Goal: Task Accomplishment & Management: Use online tool/utility

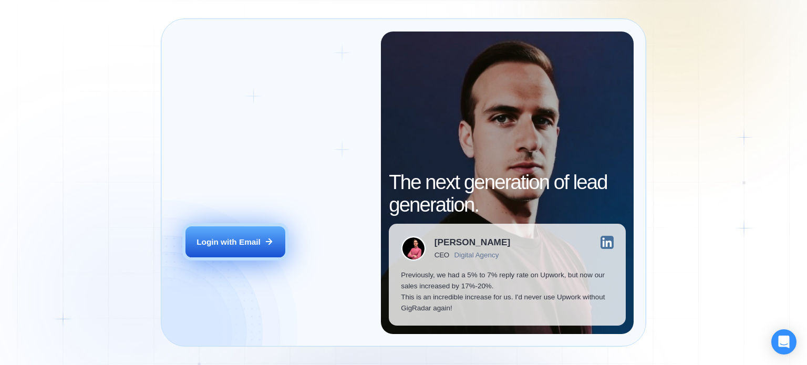
click at [256, 235] on button "Login with Email" at bounding box center [235, 242] width 100 height 32
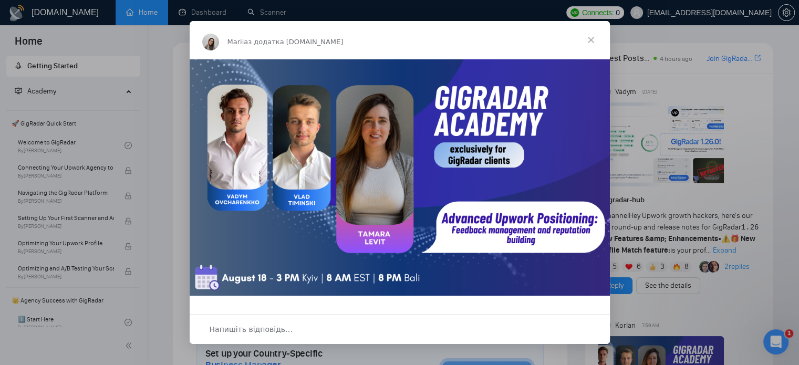
click at [593, 42] on span "Закрити" at bounding box center [591, 40] width 38 height 38
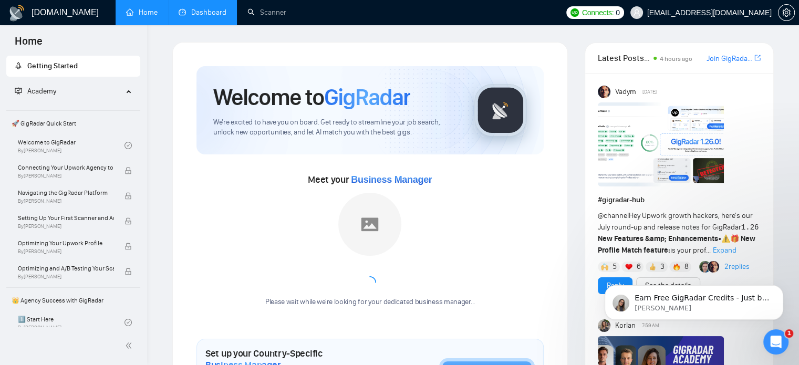
click at [195, 17] on link "Dashboard" at bounding box center [203, 12] width 48 height 9
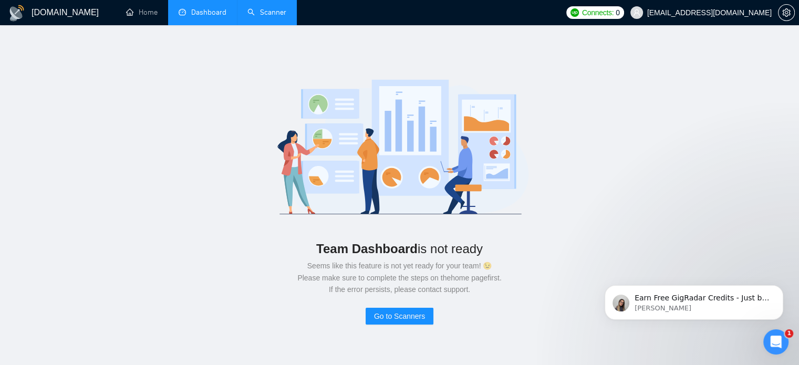
click at [277, 8] on link "Scanner" at bounding box center [266, 12] width 39 height 9
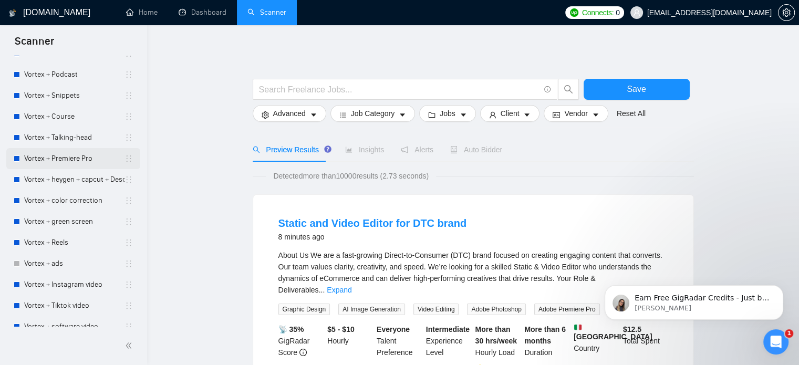
scroll to position [210, 0]
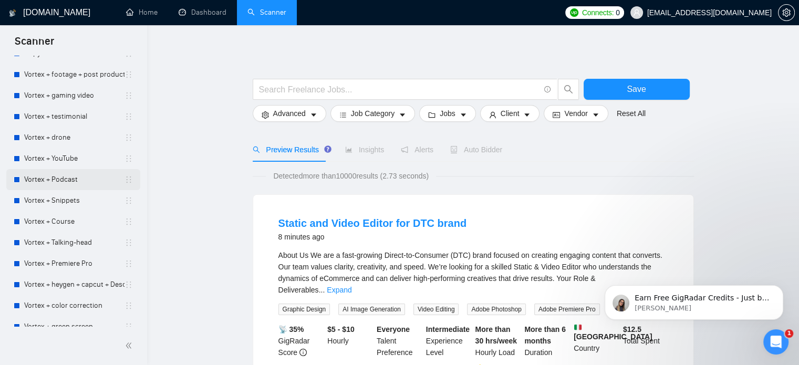
click at [69, 182] on link "Vortex + Podcast" at bounding box center [74, 179] width 100 height 21
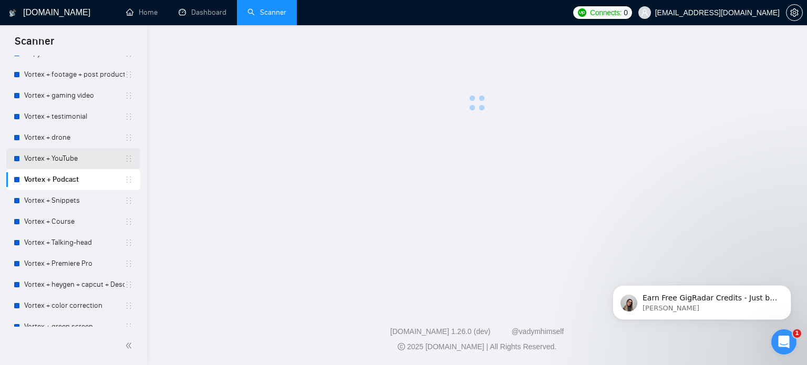
click at [70, 155] on link "Vortex + YouTube" at bounding box center [74, 158] width 100 height 21
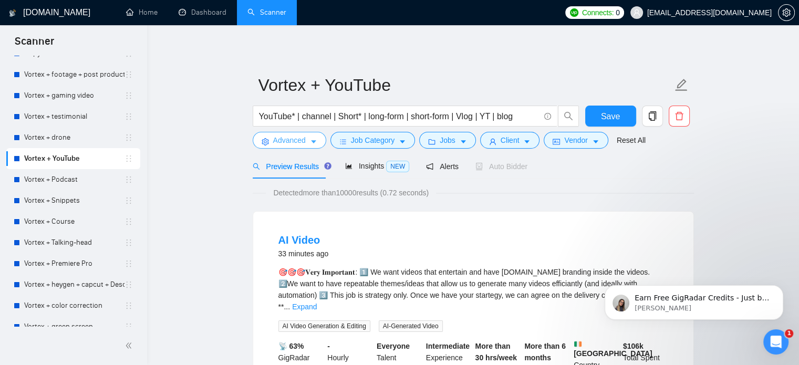
click at [296, 143] on span "Advanced" at bounding box center [289, 140] width 33 height 12
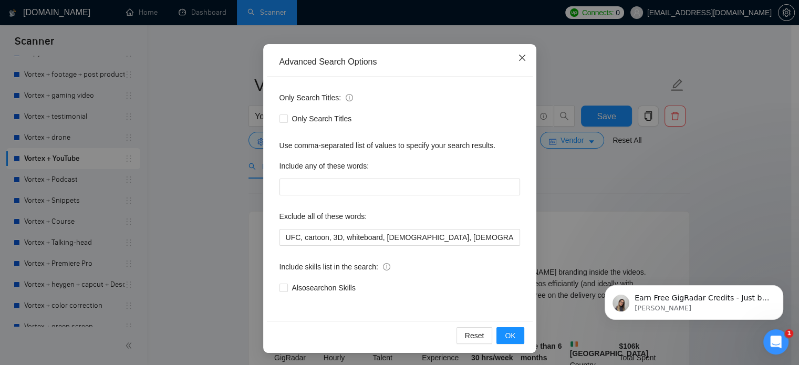
click at [519, 53] on span "Close" at bounding box center [522, 58] width 28 height 28
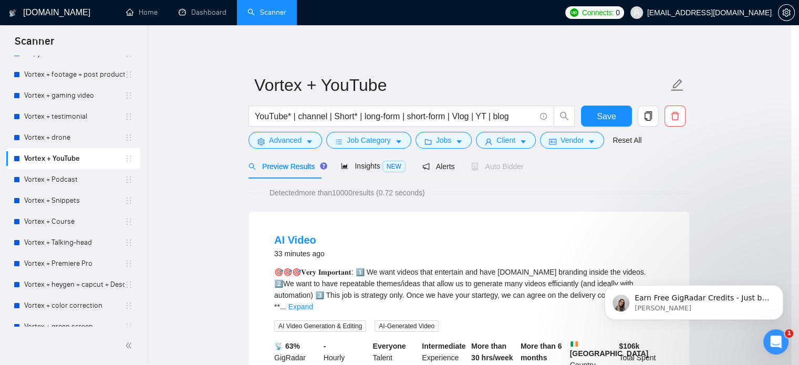
scroll to position [19, 0]
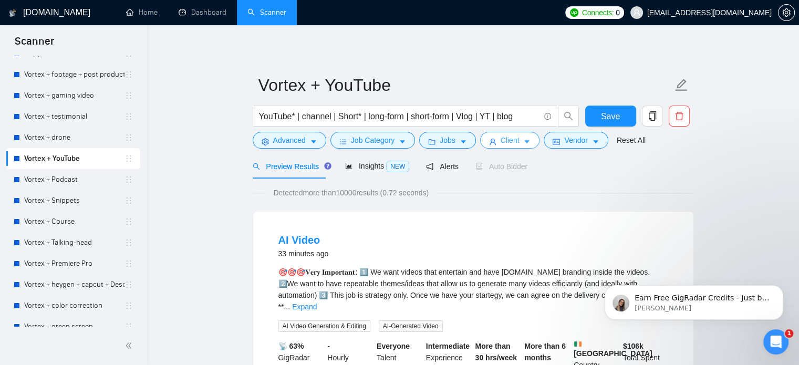
click at [513, 140] on span "Client" at bounding box center [510, 140] width 19 height 12
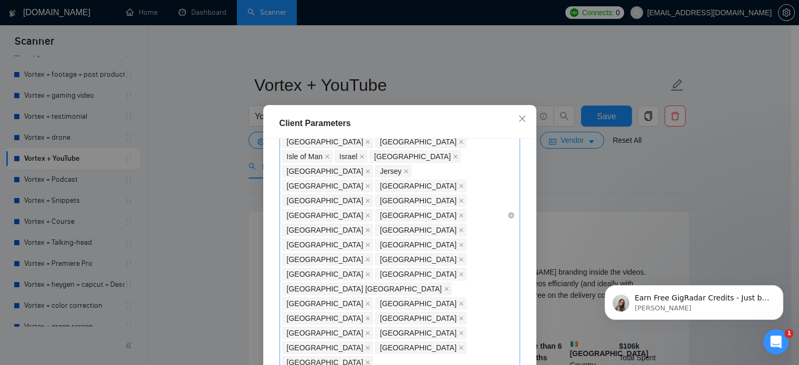
scroll to position [105, 0]
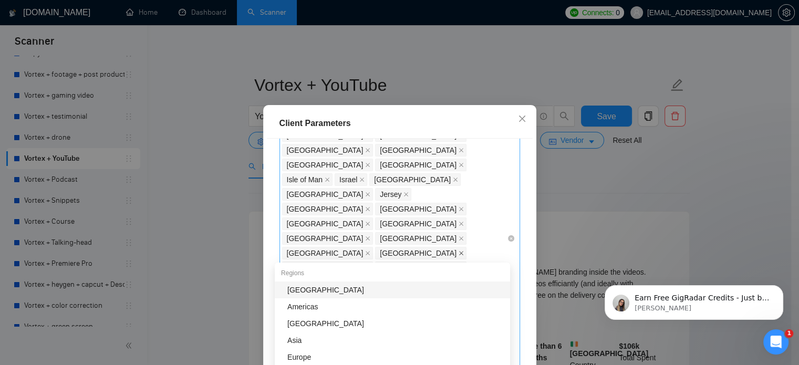
drag, startPoint x: 457, startPoint y: 254, endPoint x: 328, endPoint y: 179, distance: 149.5
click at [328, 179] on div "[GEOGRAPHIC_DATA] [GEOGRAPHIC_DATA] [GEOGRAPHIC_DATA] [GEOGRAPHIC_DATA] [GEOGRA…" at bounding box center [394, 238] width 225 height 309
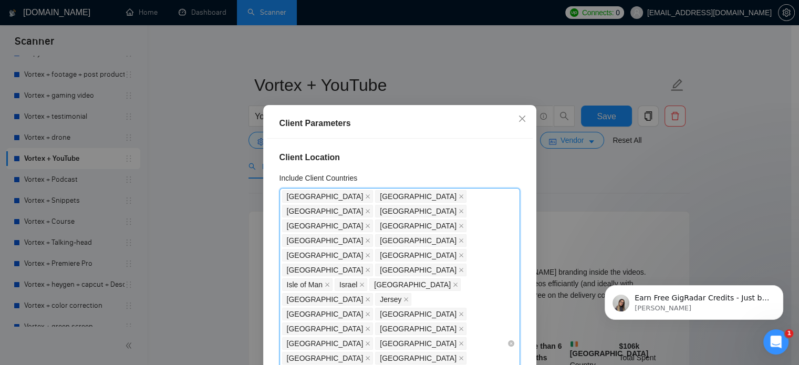
drag, startPoint x: 476, startPoint y: 194, endPoint x: 412, endPoint y: 191, distance: 64.2
click at [412, 191] on div "[GEOGRAPHIC_DATA] [GEOGRAPHIC_DATA] [GEOGRAPHIC_DATA] [GEOGRAPHIC_DATA] [GEOGRA…" at bounding box center [394, 343] width 225 height 309
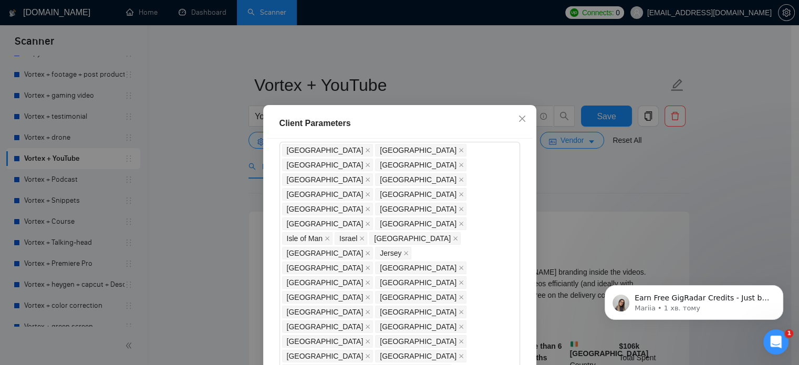
scroll to position [31, 0]
